Goal: Communication & Community: Answer question/provide support

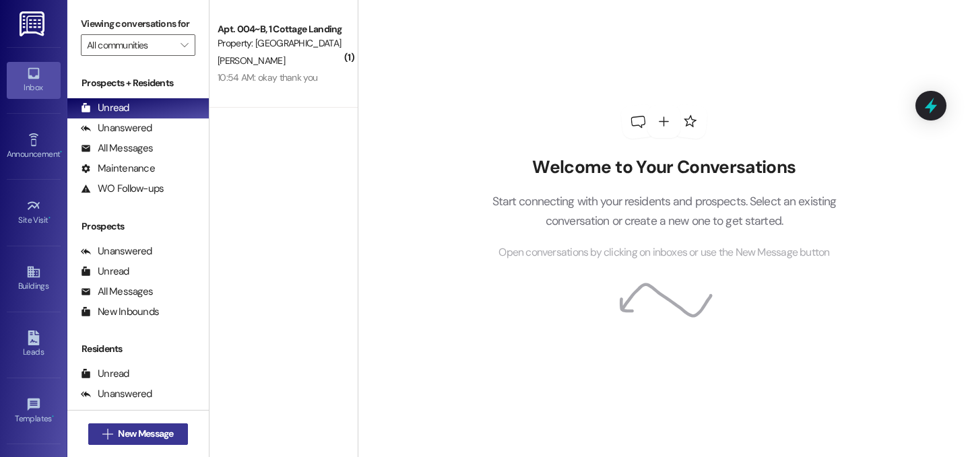
click at [147, 427] on span "New Message" at bounding box center [145, 434] width 55 height 14
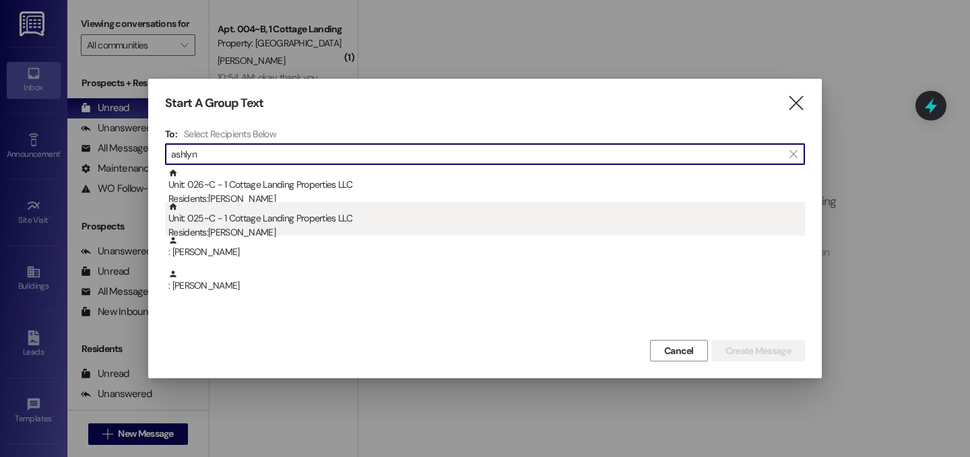
type input "ashlyn"
click at [261, 216] on div "Unit: 025~C - 1 Cottage Landing Properties LLC Residents: Ashlyn Brown" at bounding box center [486, 221] width 636 height 38
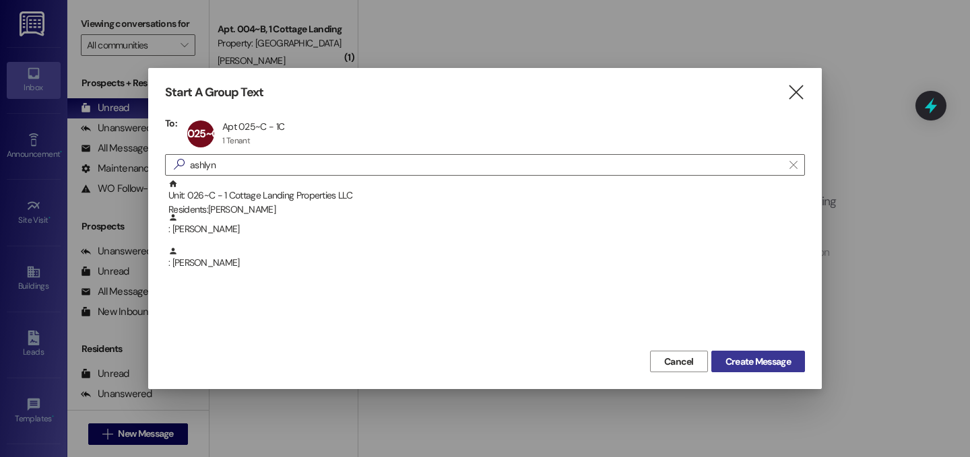
click at [777, 366] on span "Create Message" at bounding box center [757, 362] width 65 height 14
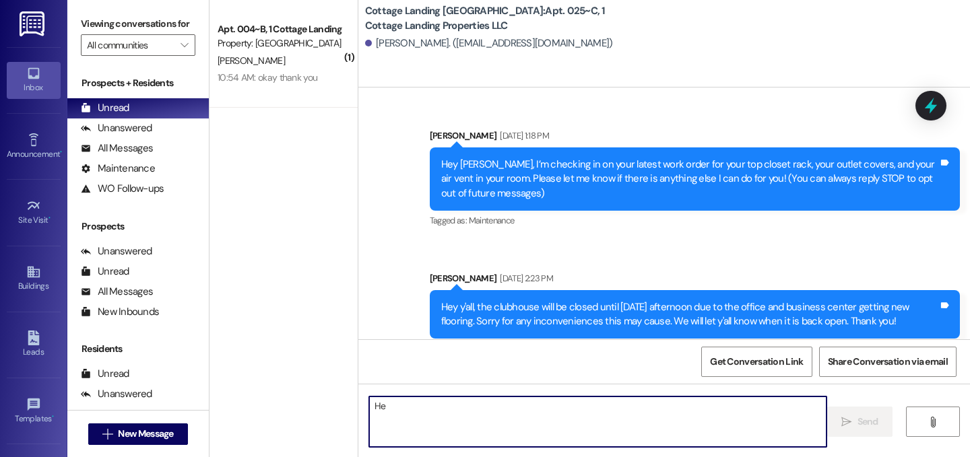
scroll to position [17004, 0]
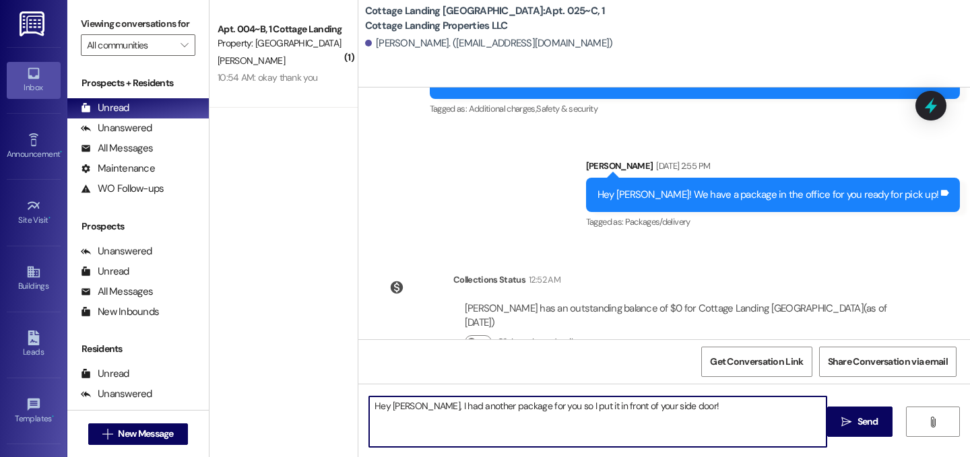
type textarea "Hey [PERSON_NAME], I had another package for you so I put it in front of your s…"
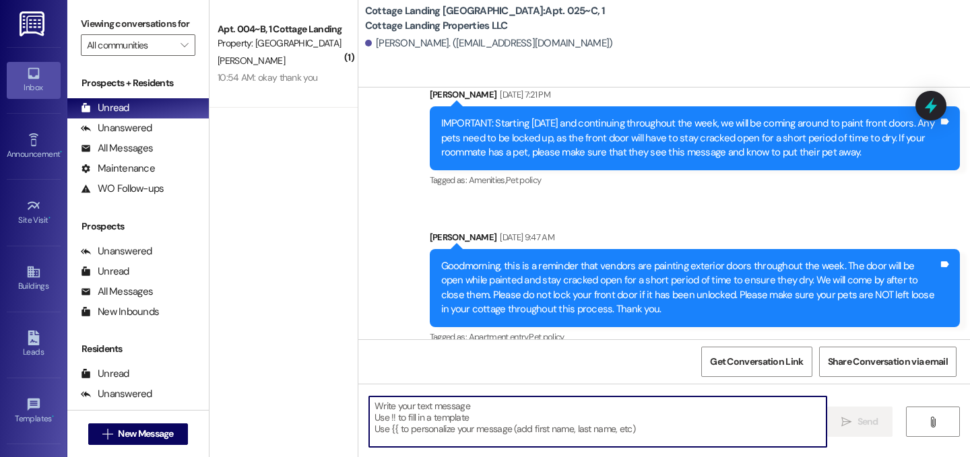
scroll to position [17097, 0]
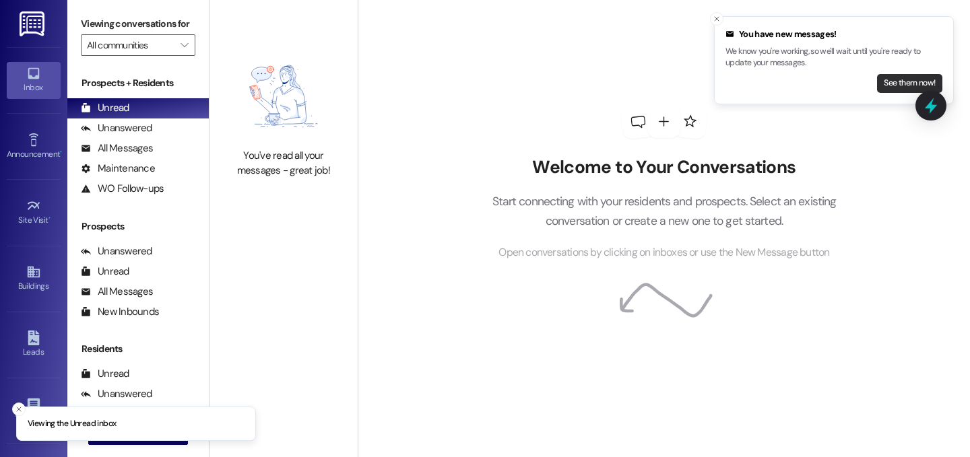
click at [895, 81] on button "See them now!" at bounding box center [909, 83] width 65 height 19
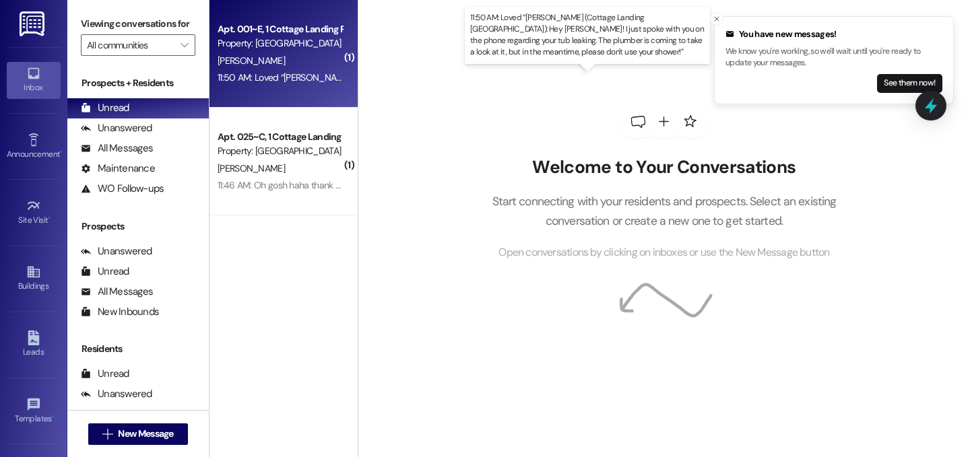
click at [302, 72] on div "11:50 AM: Loved “[PERSON_NAME] (Cottage Landing [GEOGRAPHIC_DATA]): Hey [PERSON…" at bounding box center [714, 77] width 992 height 12
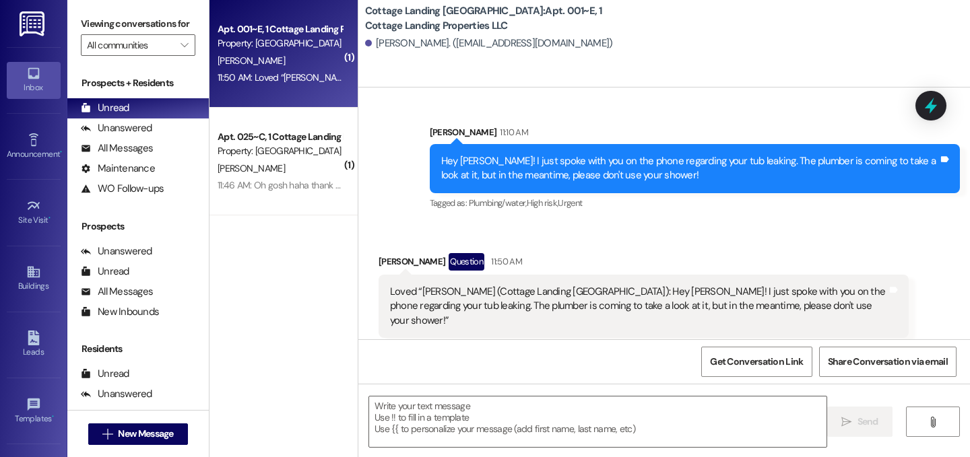
scroll to position [1533, 0]
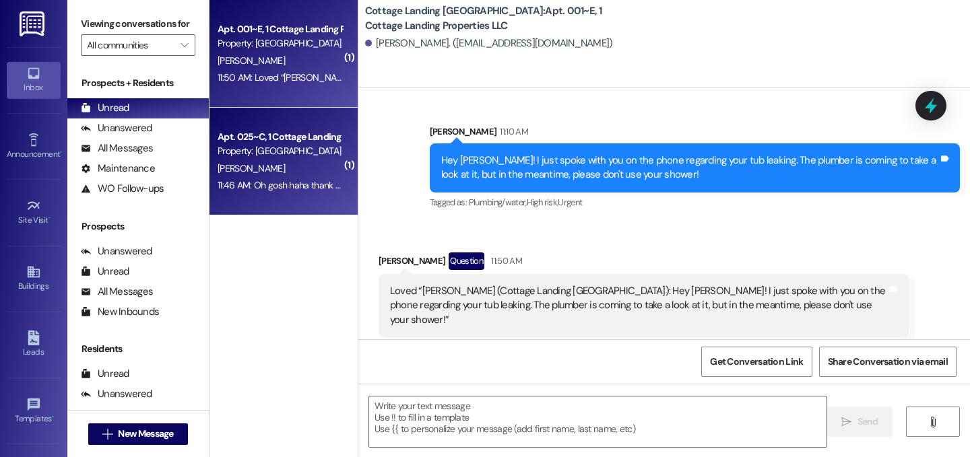
click at [294, 160] on div "[PERSON_NAME]" at bounding box center [279, 168] width 127 height 17
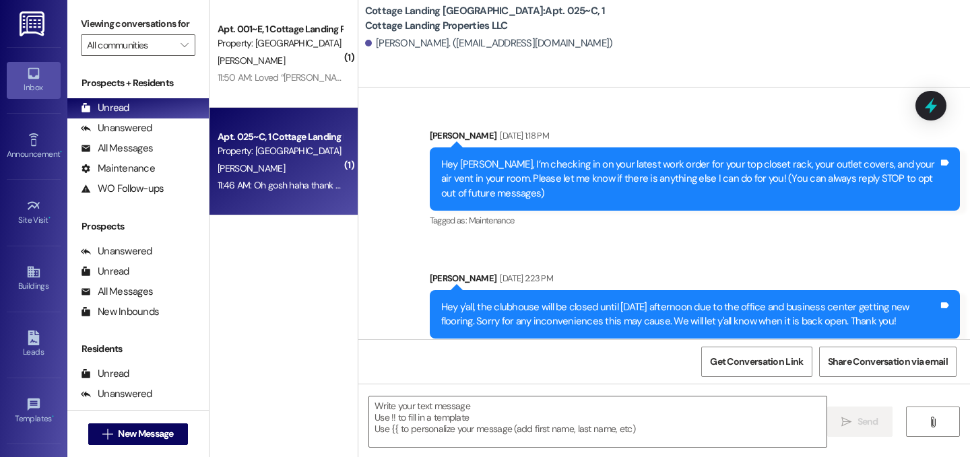
scroll to position [17231, 0]
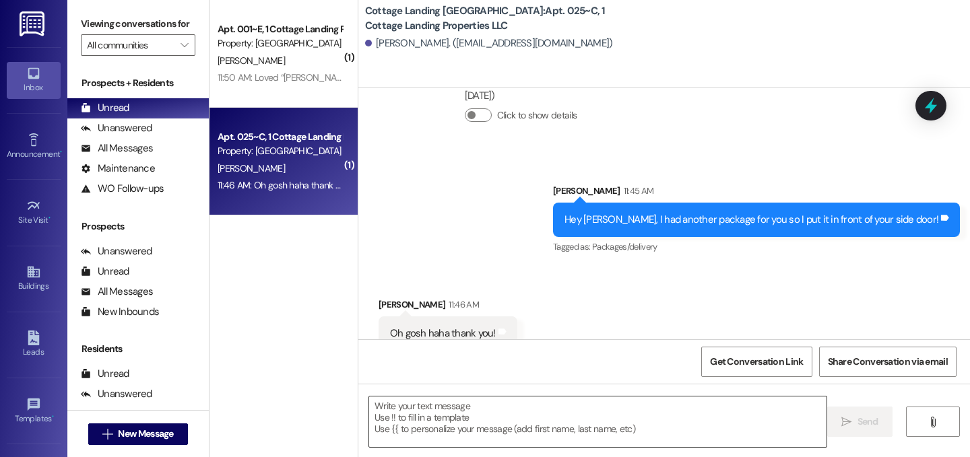
click at [460, 419] on textarea at bounding box center [597, 422] width 457 height 51
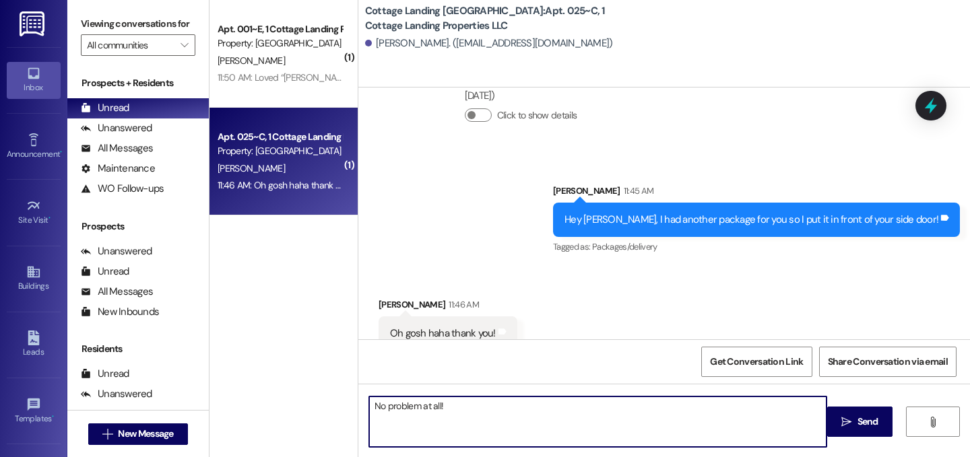
type textarea "No problem at all!"
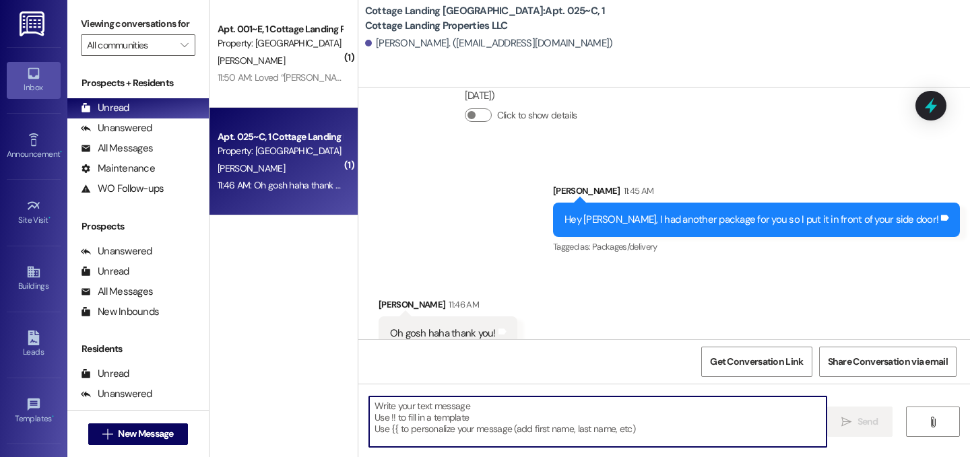
scroll to position [17230, 0]
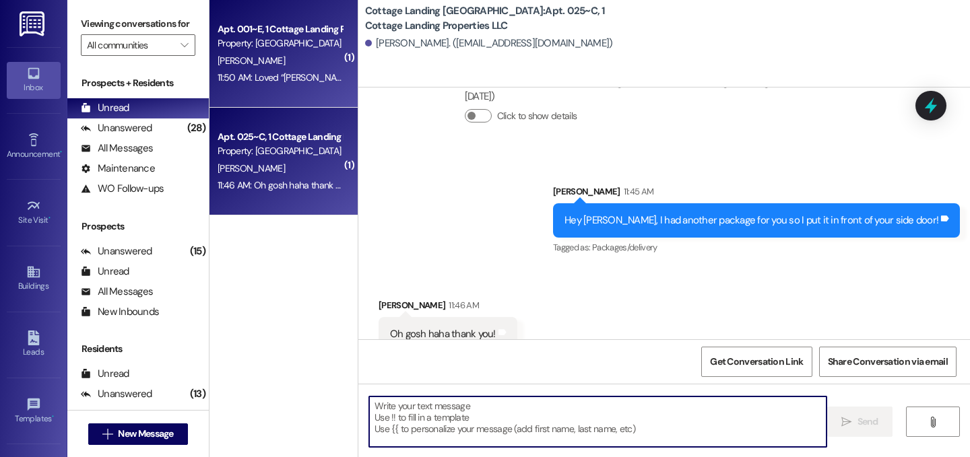
click at [277, 77] on div "11:50 AM: Loved “[PERSON_NAME] (Cottage Landing [GEOGRAPHIC_DATA]): Hey [PERSON…" at bounding box center [714, 77] width 992 height 12
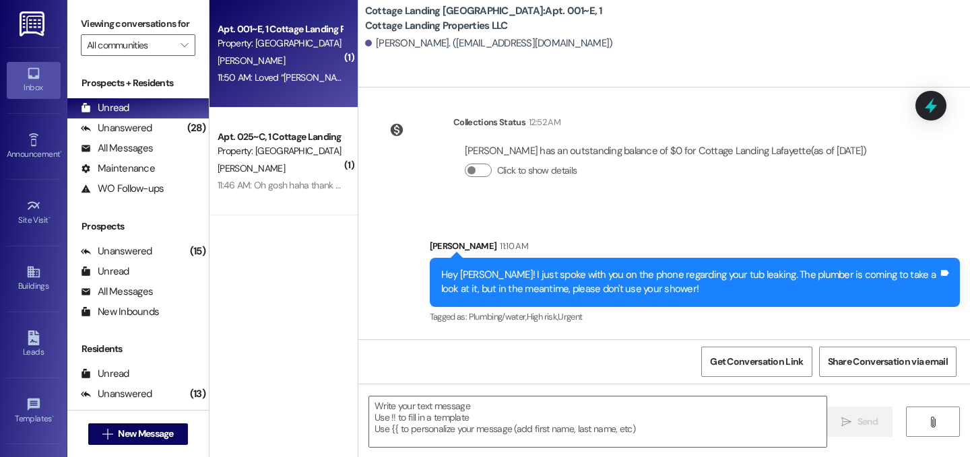
scroll to position [1533, 0]
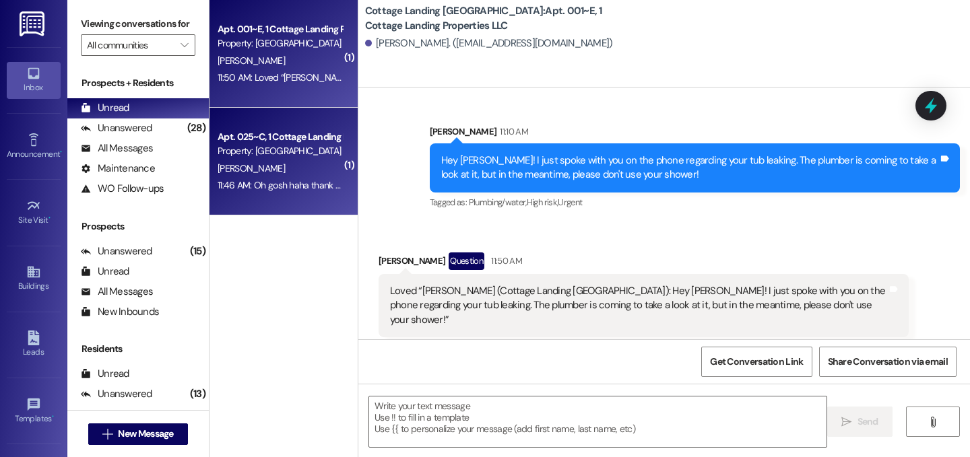
click at [279, 168] on div "[PERSON_NAME]" at bounding box center [279, 168] width 127 height 17
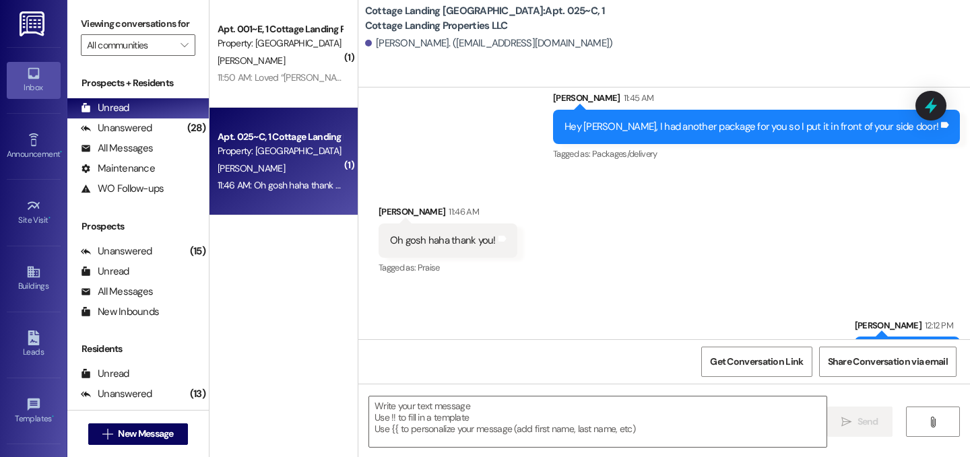
scroll to position [17324, 0]
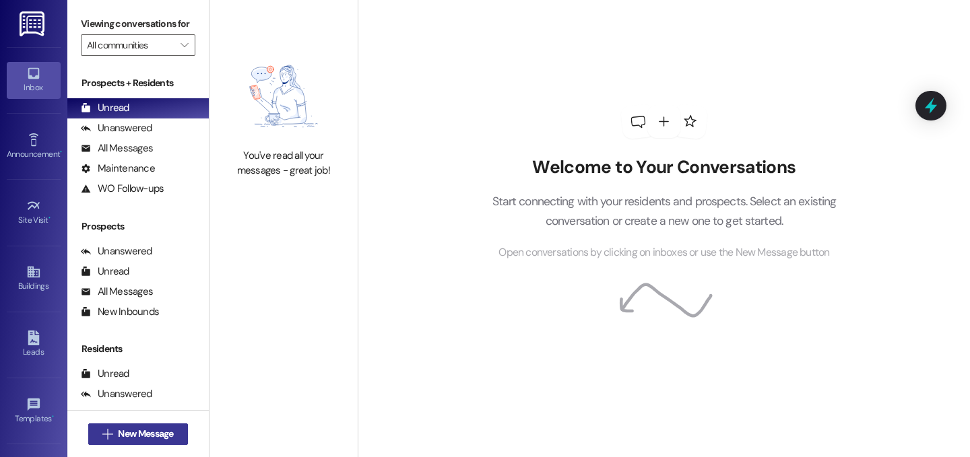
click at [164, 430] on span "New Message" at bounding box center [145, 434] width 55 height 14
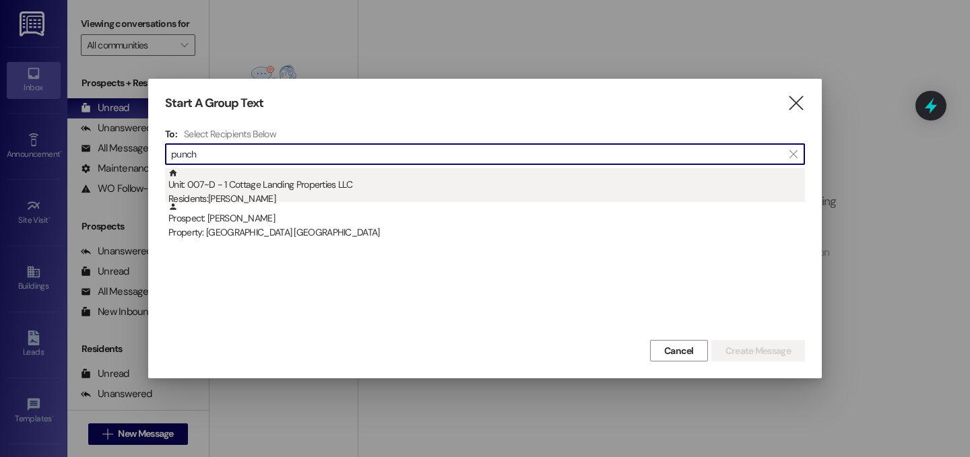
type input "punch"
click at [329, 189] on div "Unit: 007~D - 1 Cottage Landing Properties LLC Residents: [PERSON_NAME]" at bounding box center [486, 187] width 636 height 38
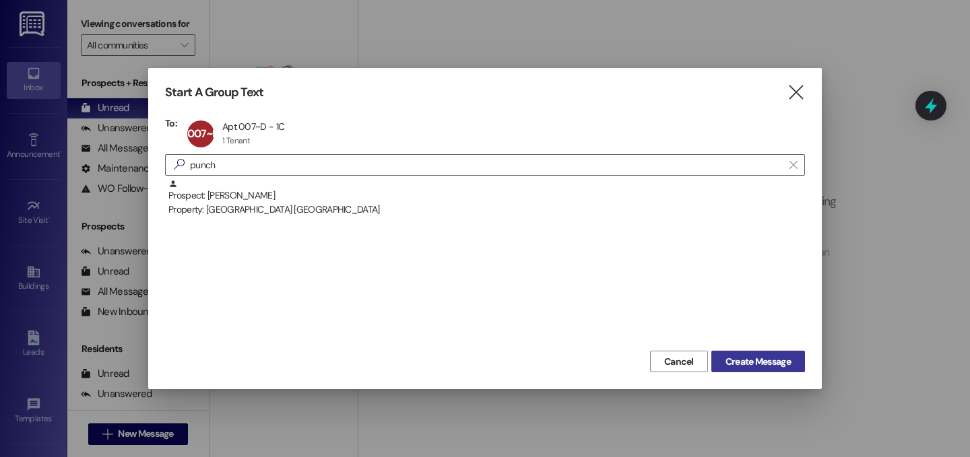
click at [745, 364] on span "Create Message" at bounding box center [757, 362] width 65 height 14
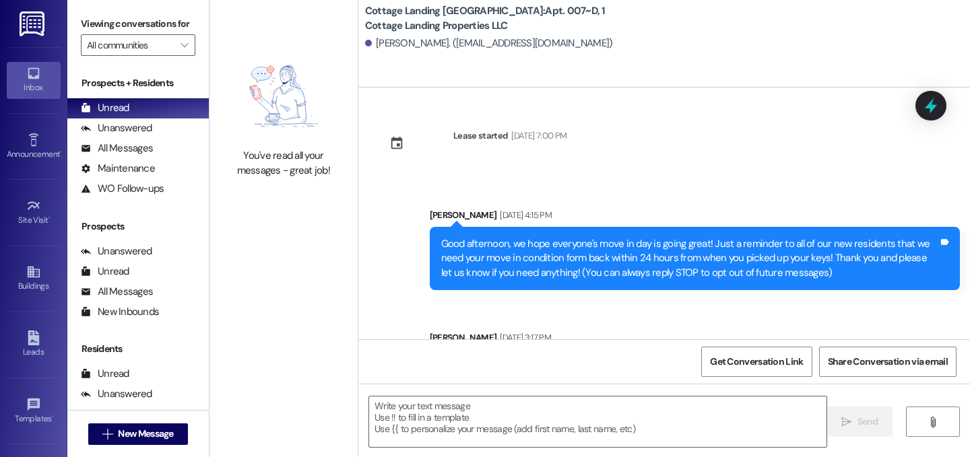
scroll to position [90, 0]
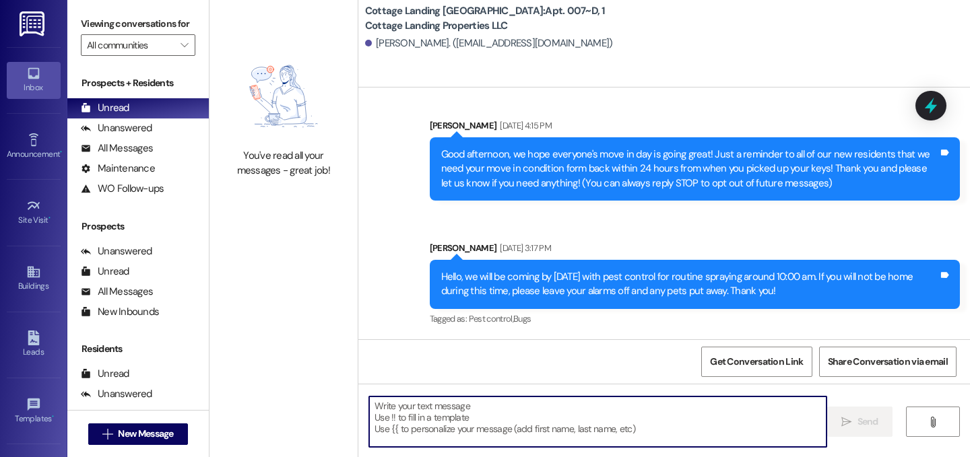
click at [461, 410] on textarea at bounding box center [597, 422] width 457 height 51
type textarea "!!"
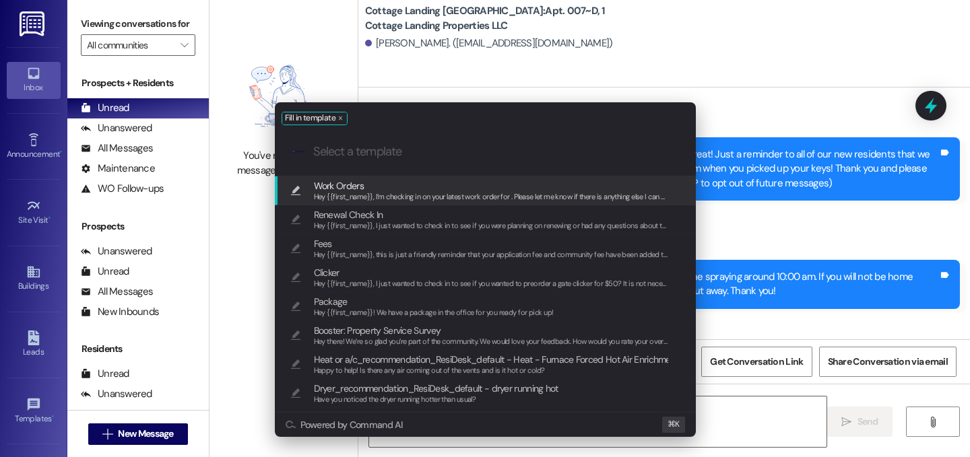
click at [418, 197] on span "Hey {{first_name}}, I’m checking in on your latest work order for . Please let …" at bounding box center [504, 196] width 381 height 9
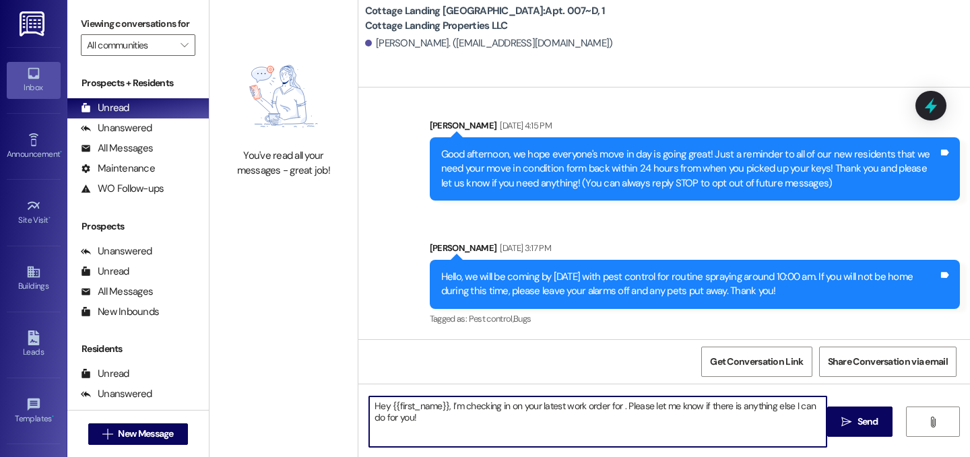
click at [615, 409] on textarea "Hey {{first_name}}, I’m checking in on your latest work order for . Please let …" at bounding box center [597, 422] width 457 height 51
type textarea "Hey {{first_name}}, I’m checking in on your latest work order for the light fix…"
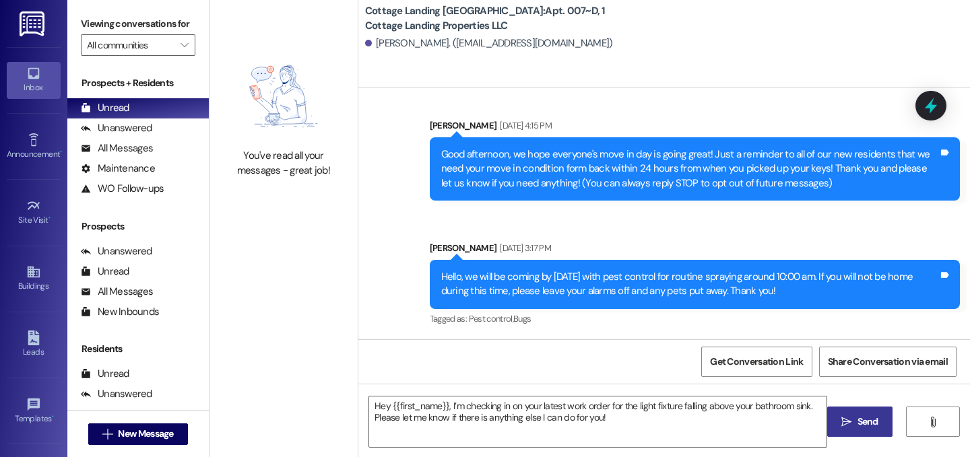
click at [859, 427] on span "Send" at bounding box center [867, 422] width 21 height 14
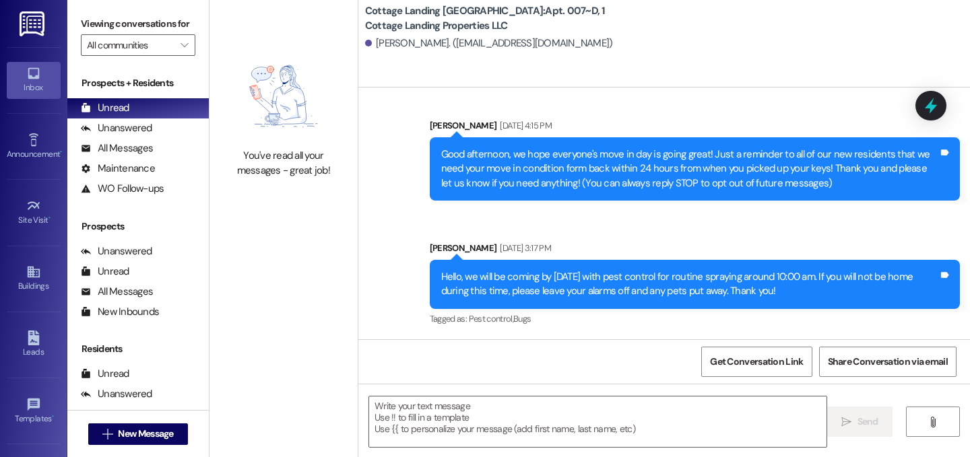
scroll to position [198, 0]
